Goal: Find specific page/section: Find specific page/section

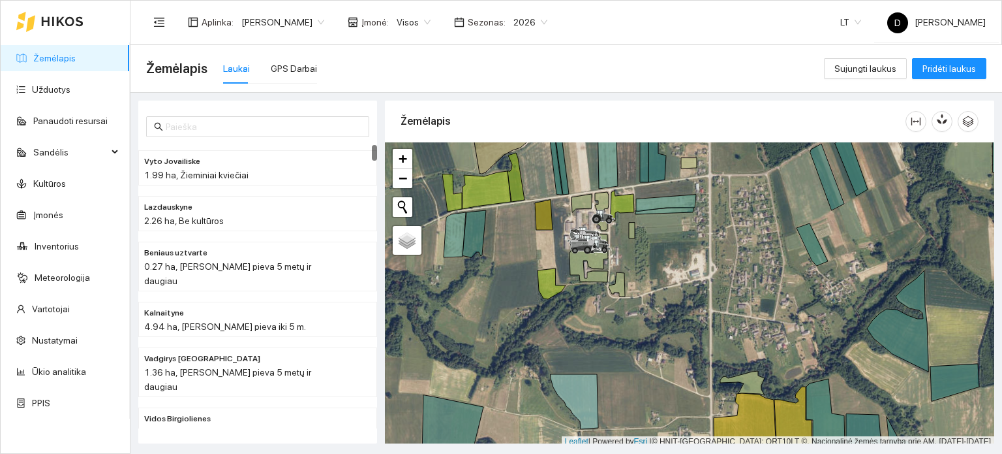
scroll to position [3, 0]
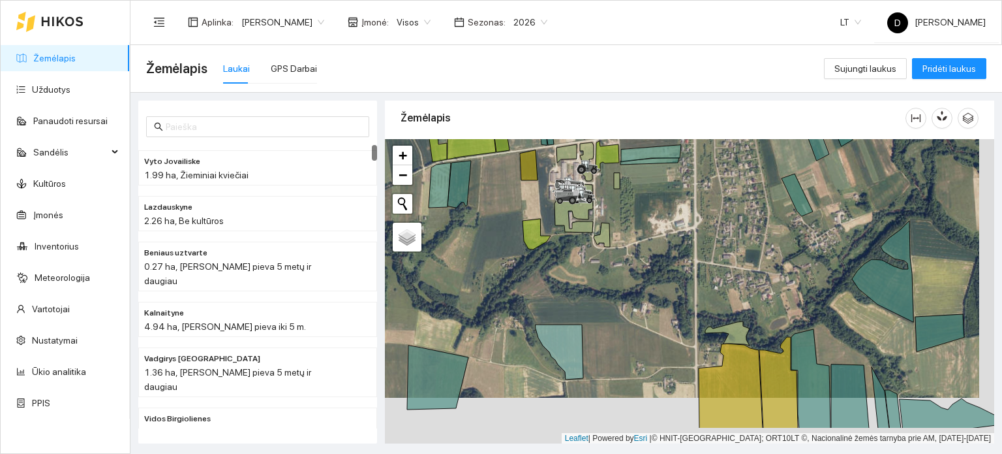
drag, startPoint x: 632, startPoint y: 318, endPoint x: 543, endPoint y: 204, distance: 144.1
click at [612, 209] on div at bounding box center [689, 291] width 609 height 305
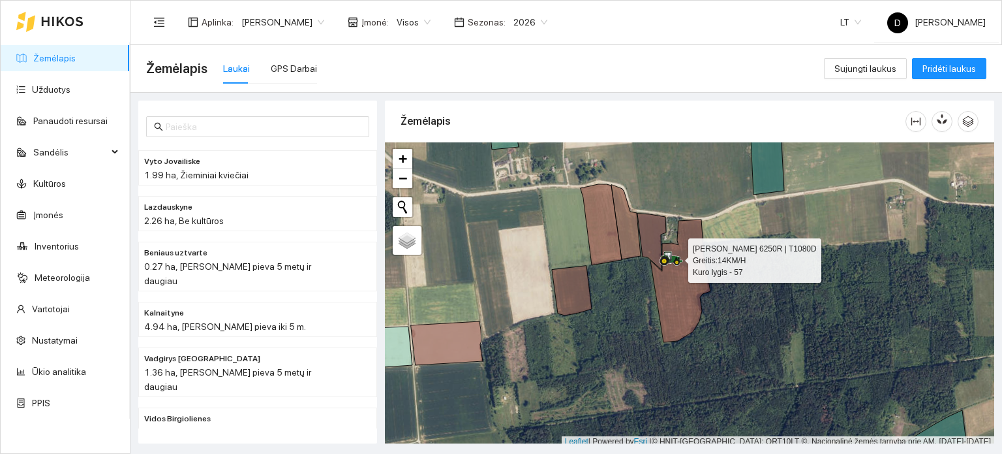
scroll to position [3, 0]
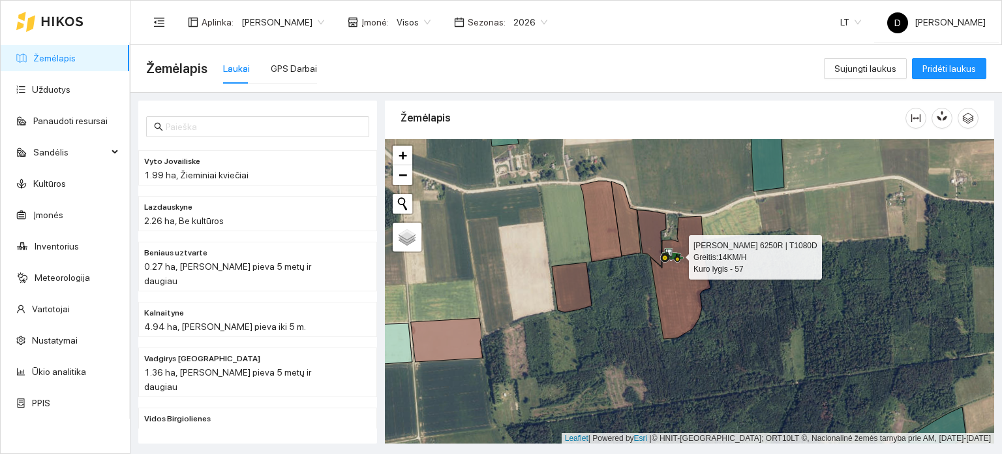
click at [666, 260] on icon at bounding box center [671, 255] width 23 height 14
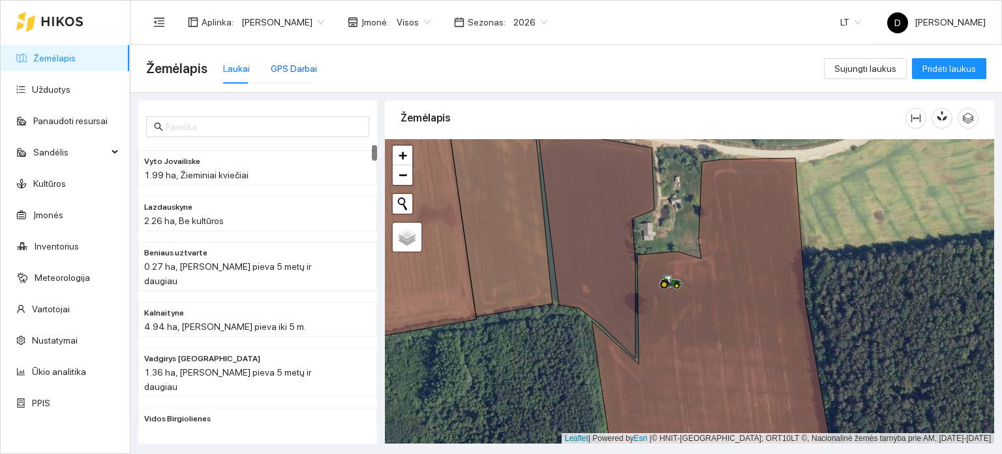
click at [274, 65] on div "GPS Darbai" at bounding box center [294, 68] width 46 height 14
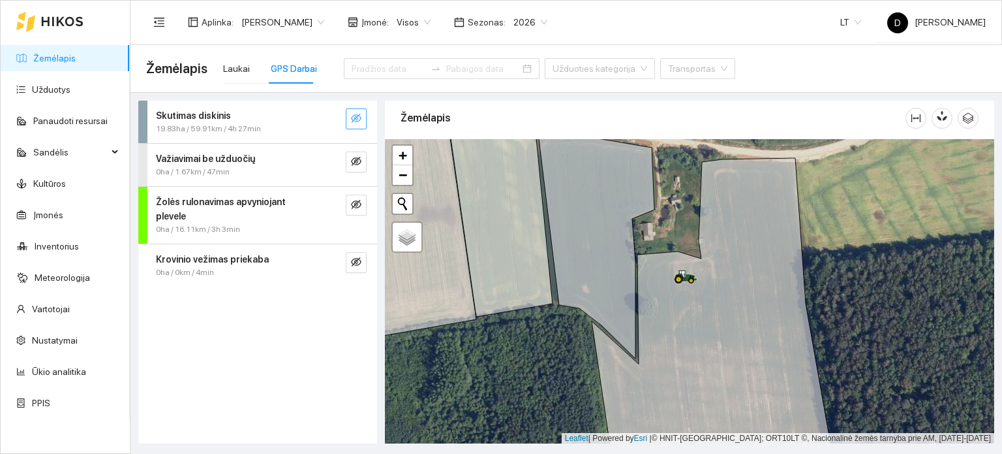
click at [360, 121] on icon "eye-invisible" at bounding box center [356, 118] width 10 height 10
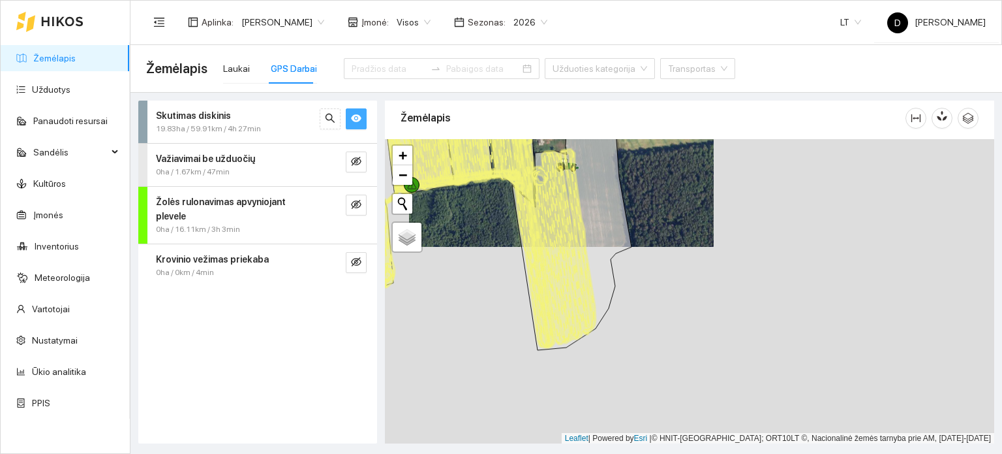
drag, startPoint x: 606, startPoint y: 297, endPoint x: 538, endPoint y: 191, distance: 125.6
click at [544, 193] on icon at bounding box center [563, 246] width 65 height 195
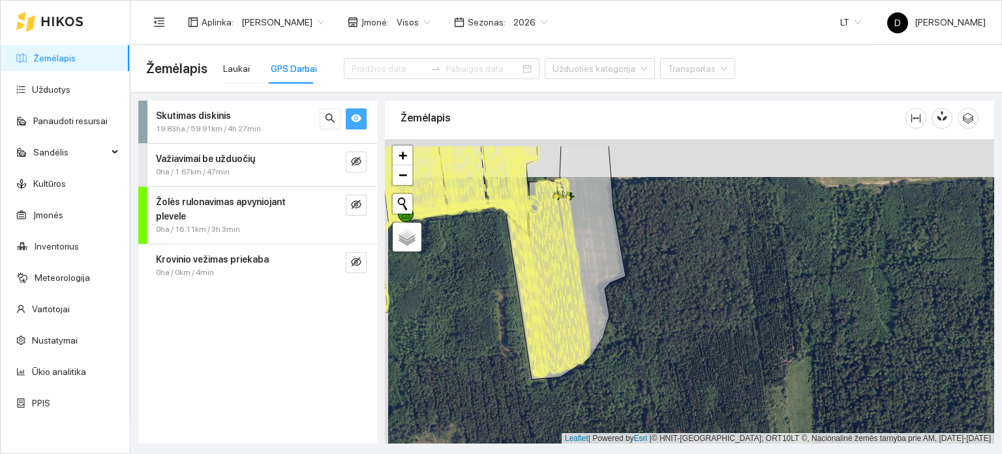
drag, startPoint x: 529, startPoint y: 203, endPoint x: 533, endPoint y: 245, distance: 41.9
click at [533, 245] on icon at bounding box center [557, 275] width 65 height 195
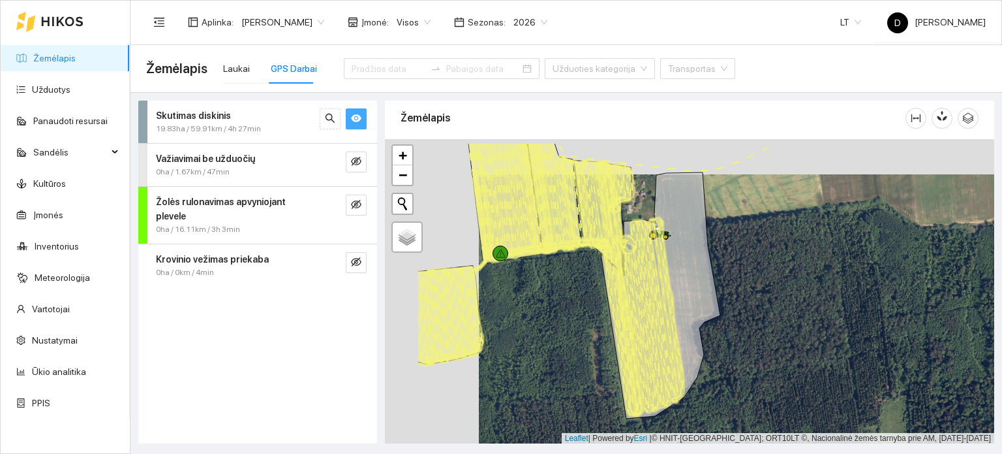
drag, startPoint x: 562, startPoint y: 258, endPoint x: 692, endPoint y: 294, distance: 134.9
click at [685, 294] on icon at bounding box center [652, 314] width 65 height 195
